Goal: Task Accomplishment & Management: Use online tool/utility

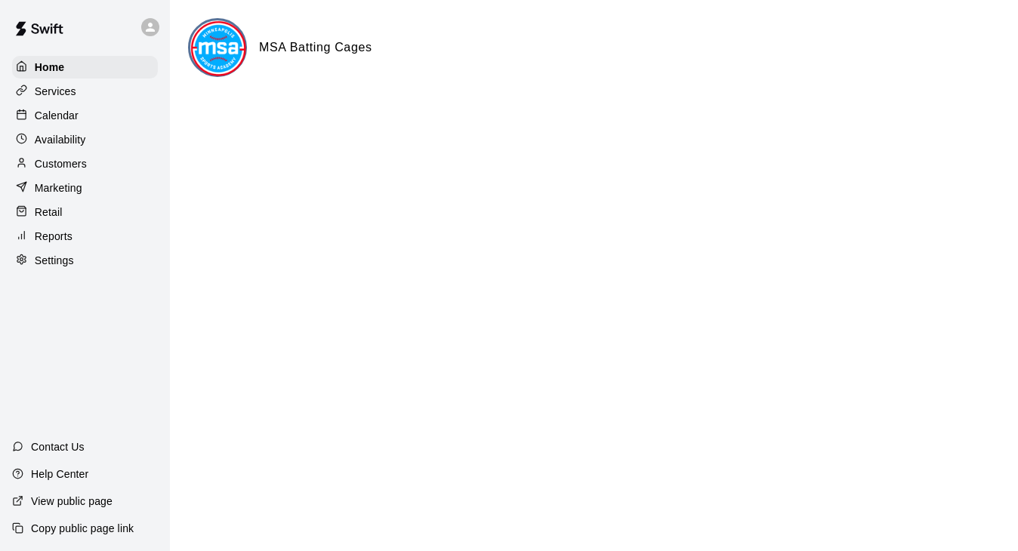
click at [66, 116] on p "Calendar" at bounding box center [57, 115] width 44 height 15
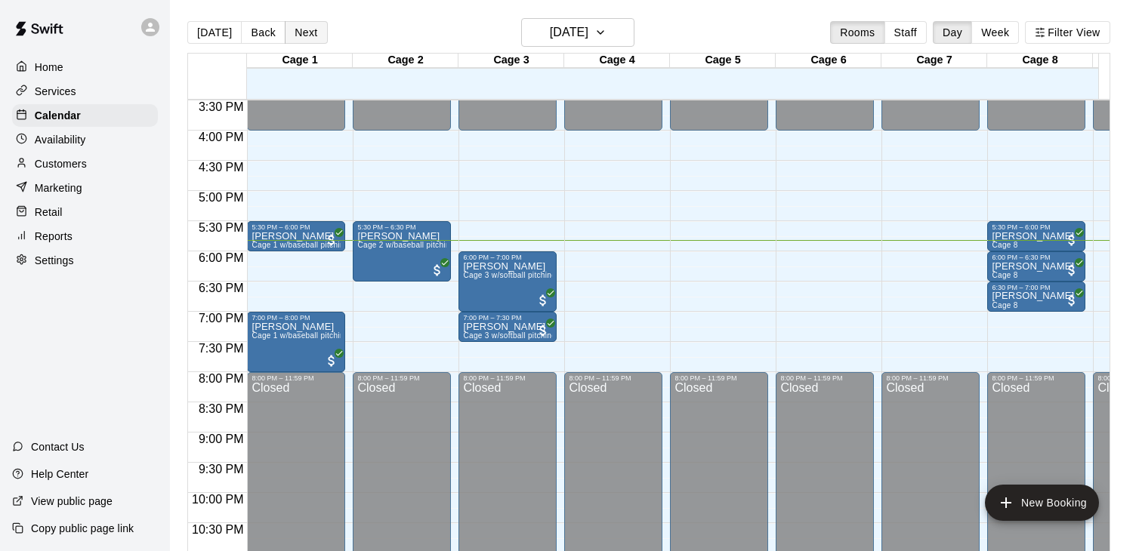
click at [307, 34] on button "Next" at bounding box center [306, 32] width 42 height 23
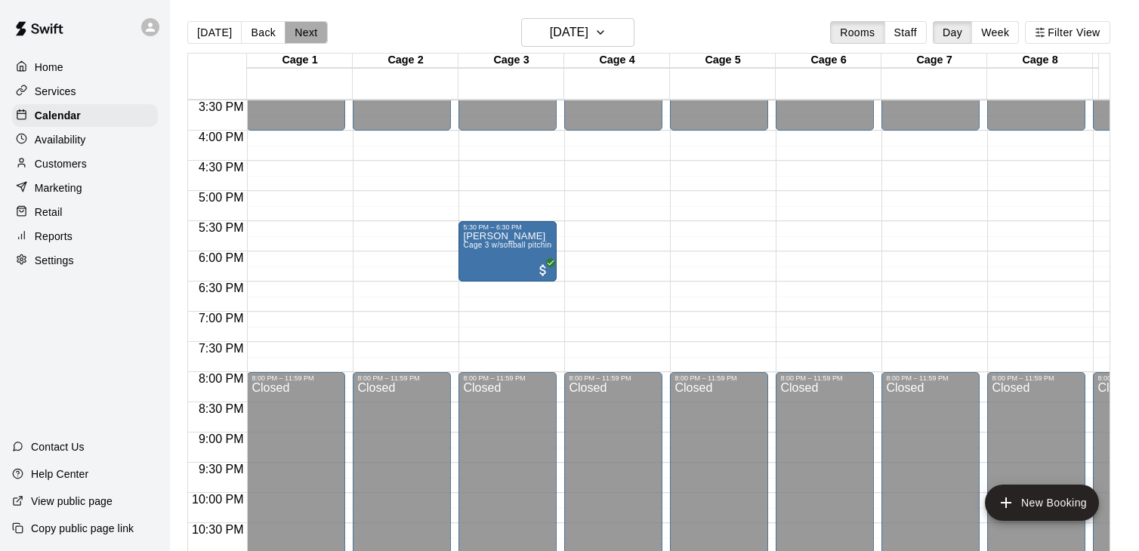
click at [303, 37] on button "Next" at bounding box center [306, 32] width 42 height 23
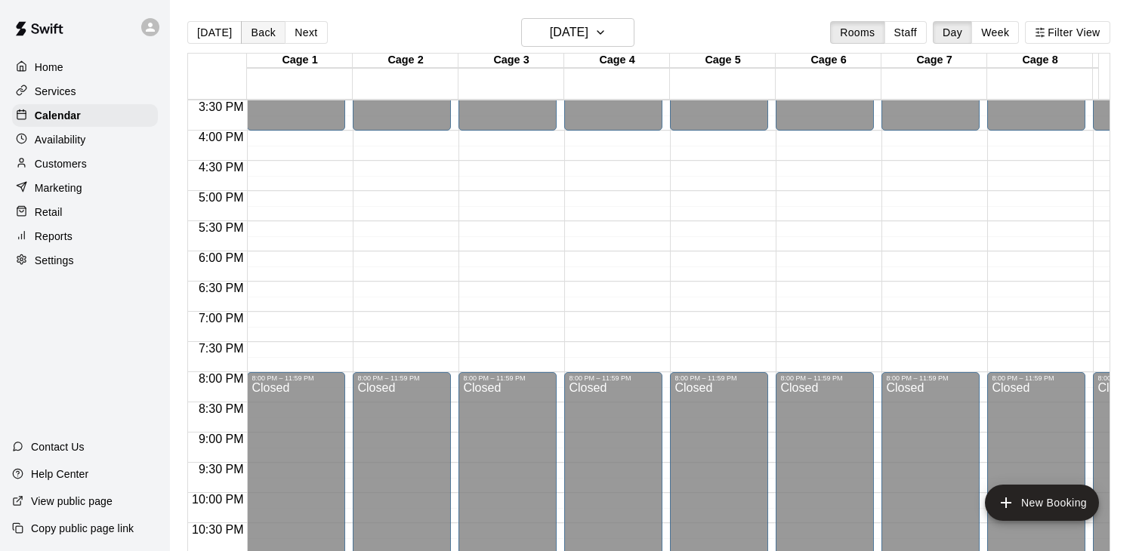
click at [256, 39] on button "Back" at bounding box center [263, 32] width 45 height 23
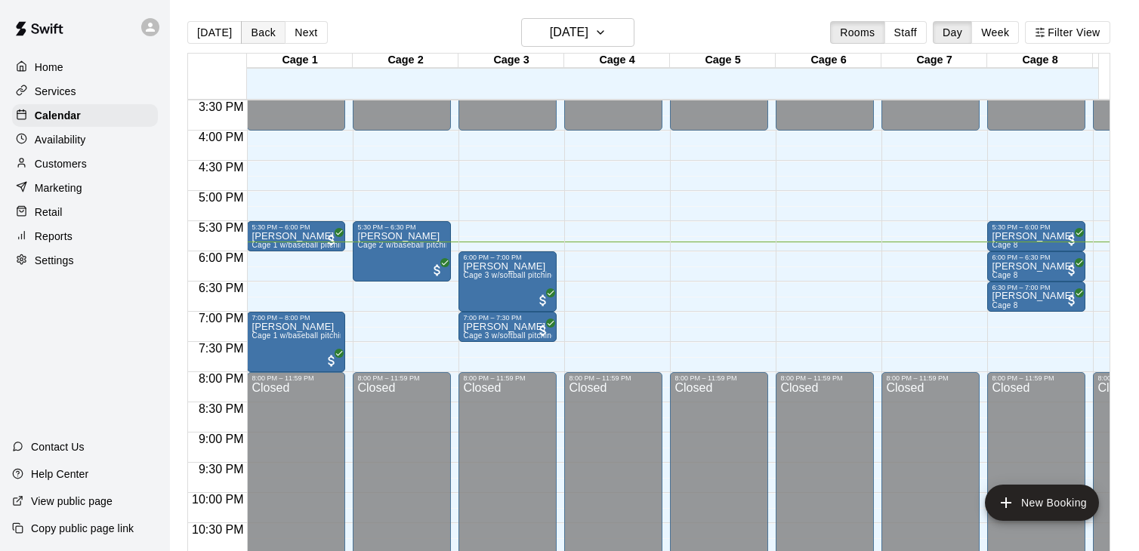
click at [261, 36] on button "Back" at bounding box center [263, 32] width 45 height 23
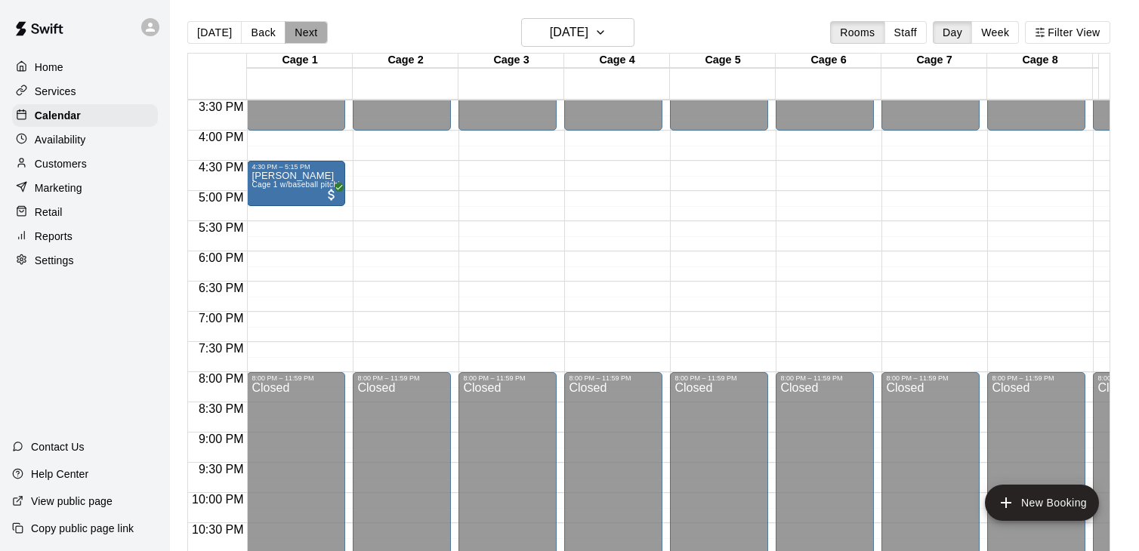
click at [306, 35] on button "Next" at bounding box center [306, 32] width 42 height 23
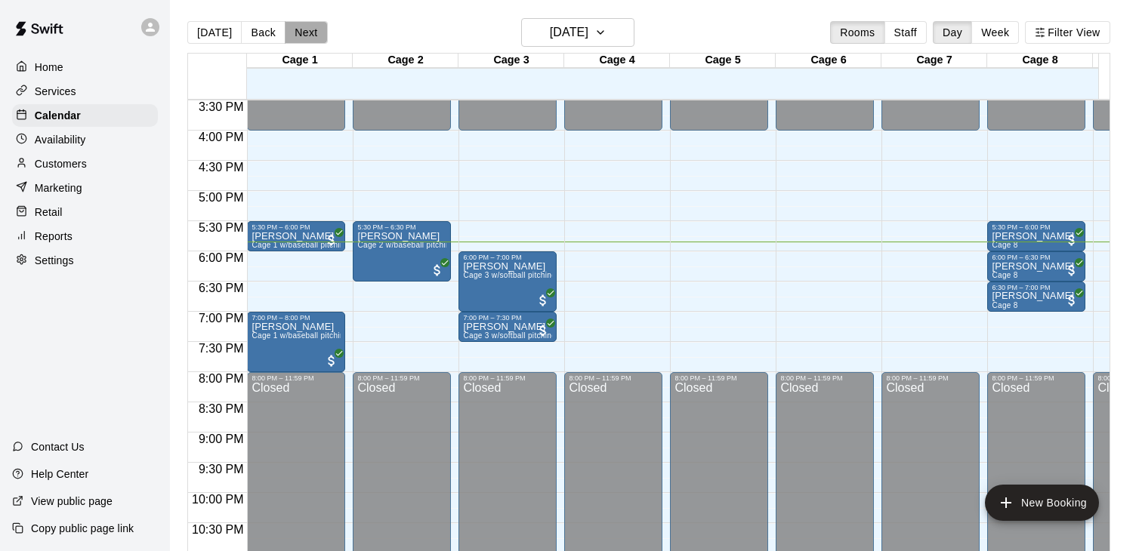
click at [307, 35] on button "Next" at bounding box center [306, 32] width 42 height 23
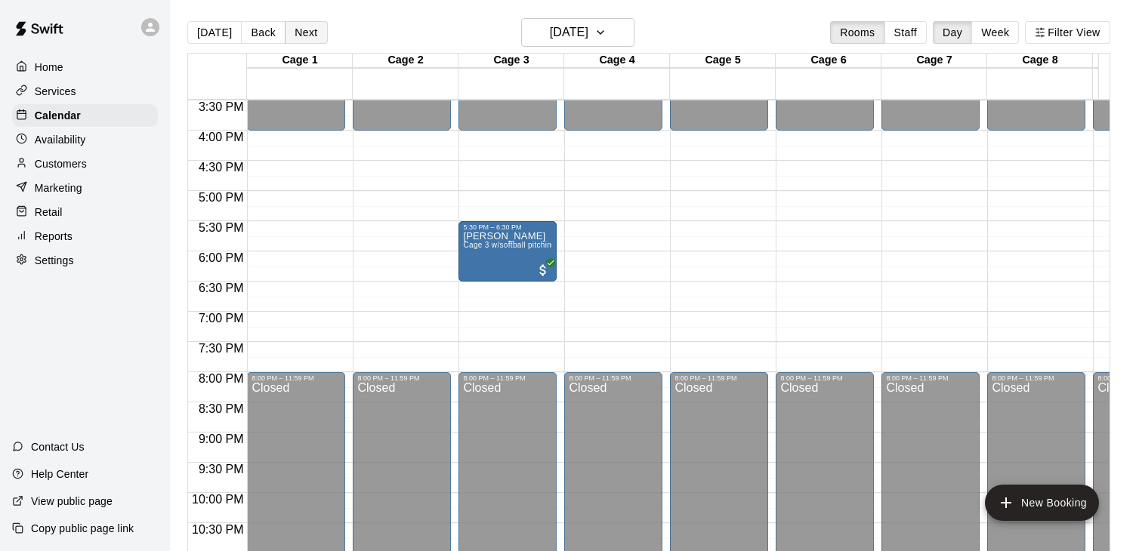
click at [307, 35] on button "Next" at bounding box center [306, 32] width 42 height 23
click at [309, 35] on button "Next" at bounding box center [306, 32] width 42 height 23
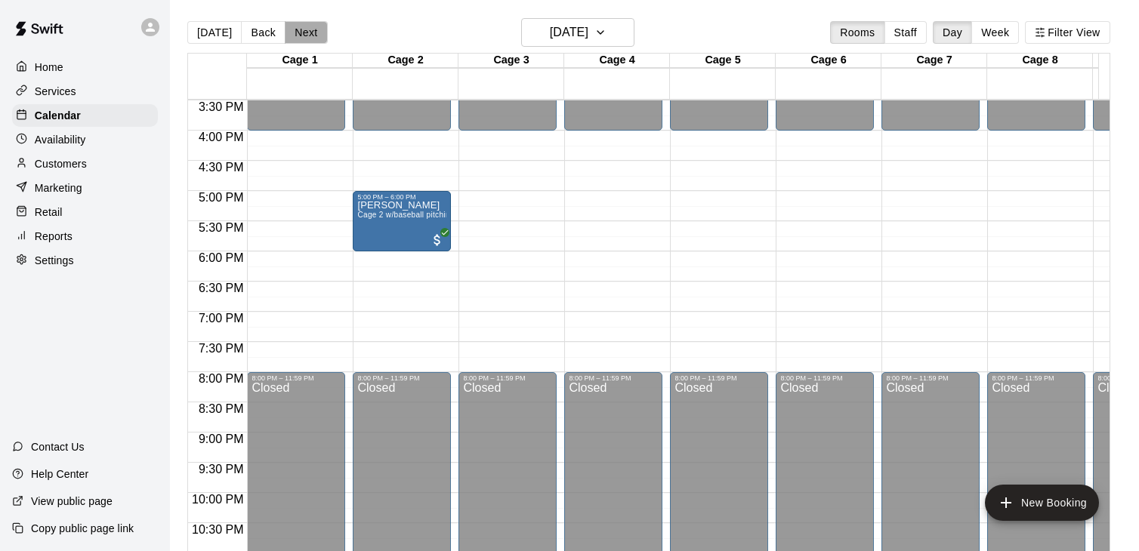
click at [309, 35] on button "Next" at bounding box center [306, 32] width 42 height 23
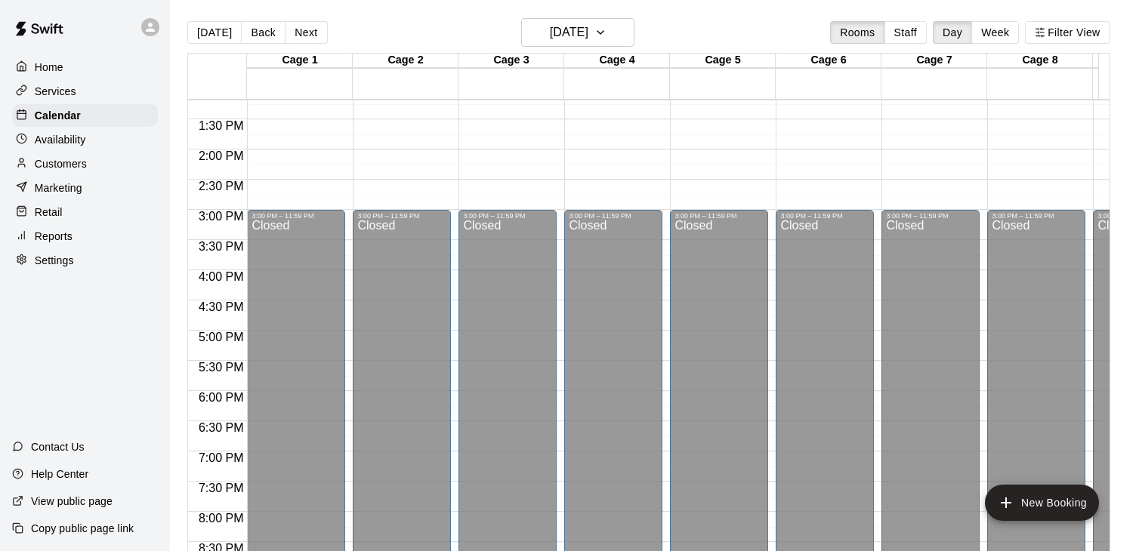
scroll to position [399, 0]
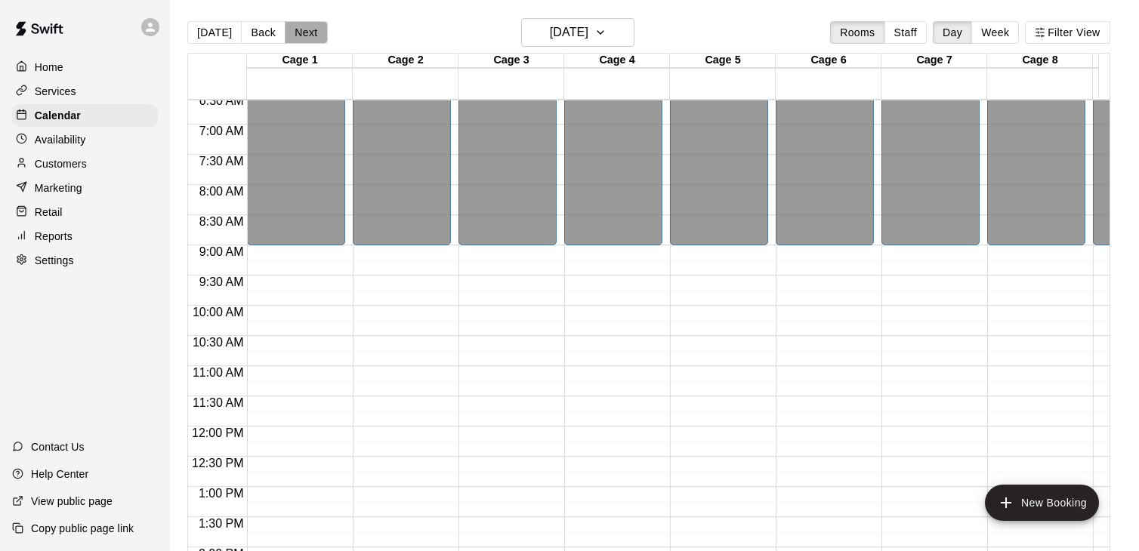
click at [304, 29] on button "Next" at bounding box center [306, 32] width 42 height 23
